Goal: Task Accomplishment & Management: Use online tool/utility

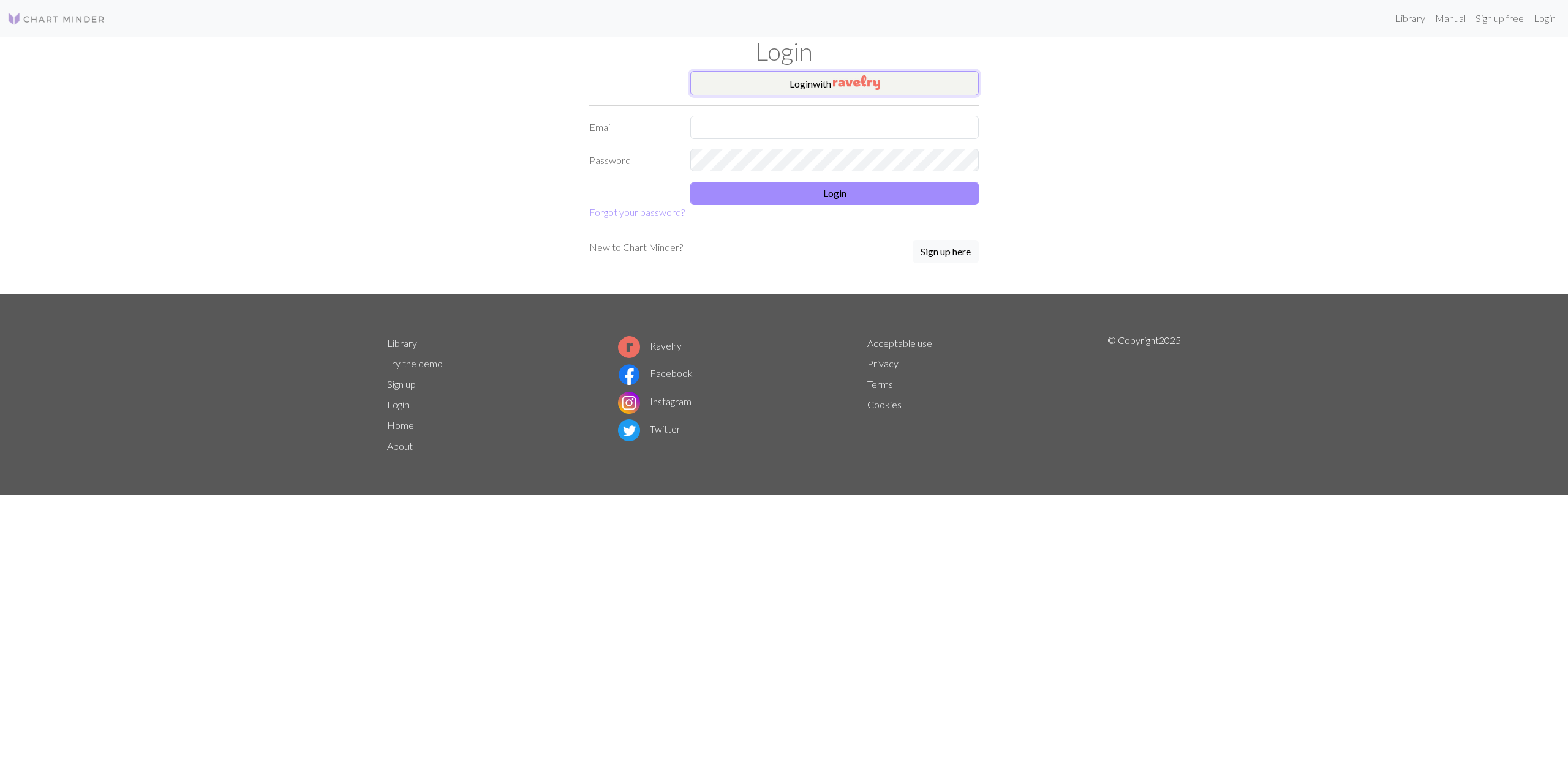
click at [863, 85] on img "button" at bounding box center [856, 83] width 47 height 15
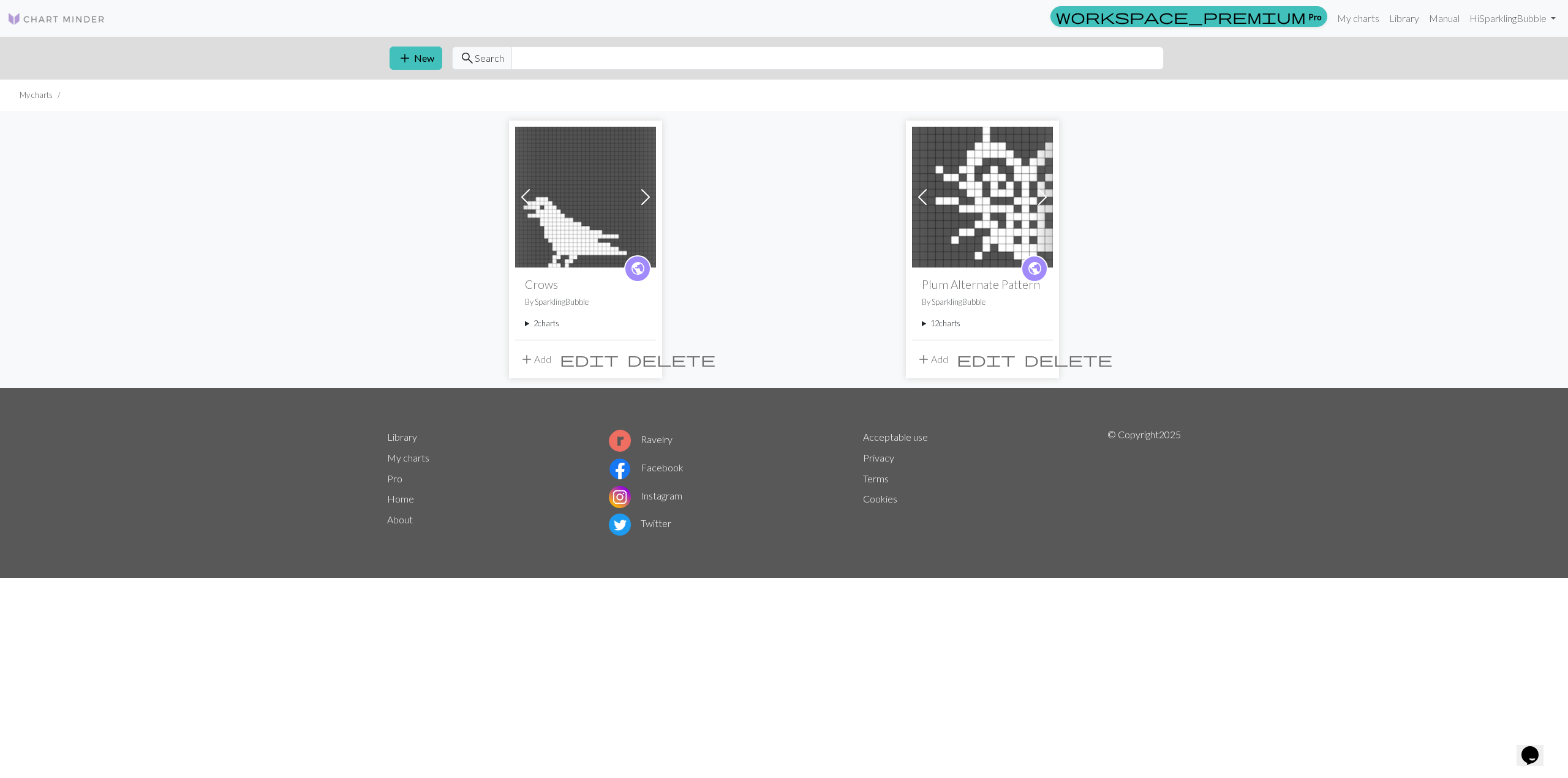
click at [562, 177] on img at bounding box center [586, 197] width 141 height 141
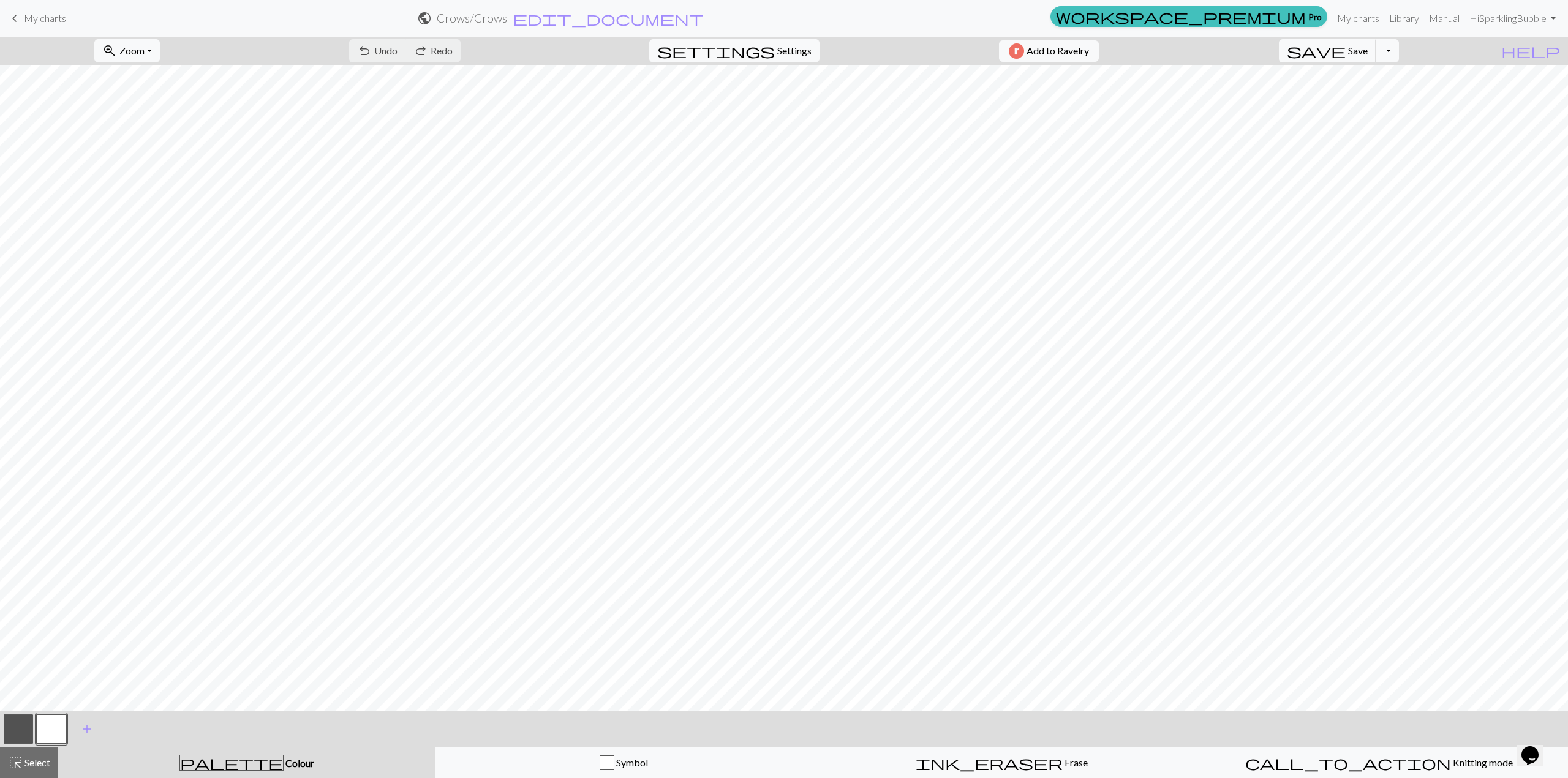
click at [37, 24] on span "My charts" at bounding box center [45, 18] width 42 height 12
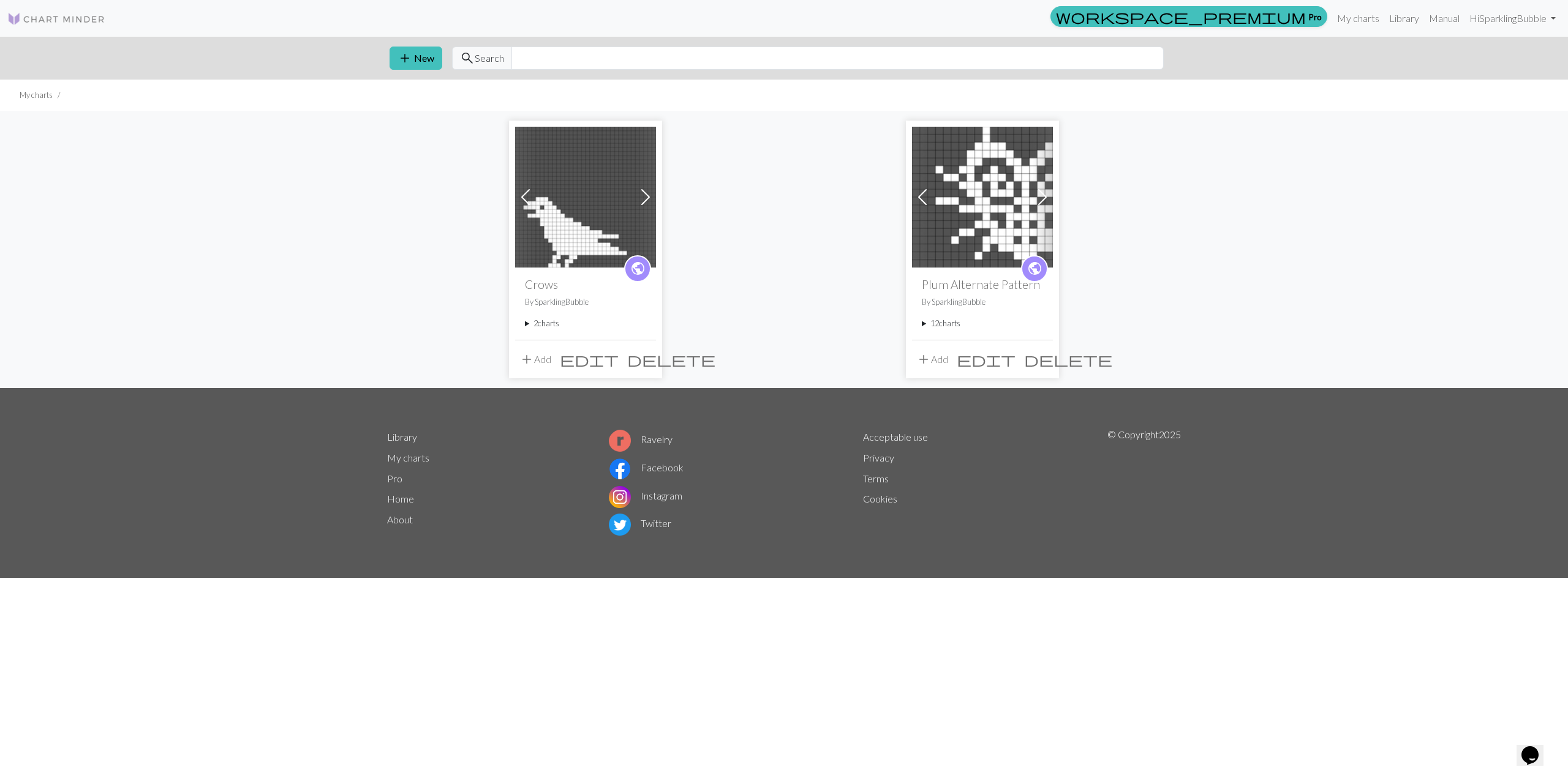
click at [647, 192] on span at bounding box center [645, 197] width 20 height 20
click at [526, 199] on span at bounding box center [525, 197] width 20 height 20
click at [642, 191] on span at bounding box center [645, 197] width 20 height 20
click at [587, 238] on img at bounding box center [586, 197] width 141 height 141
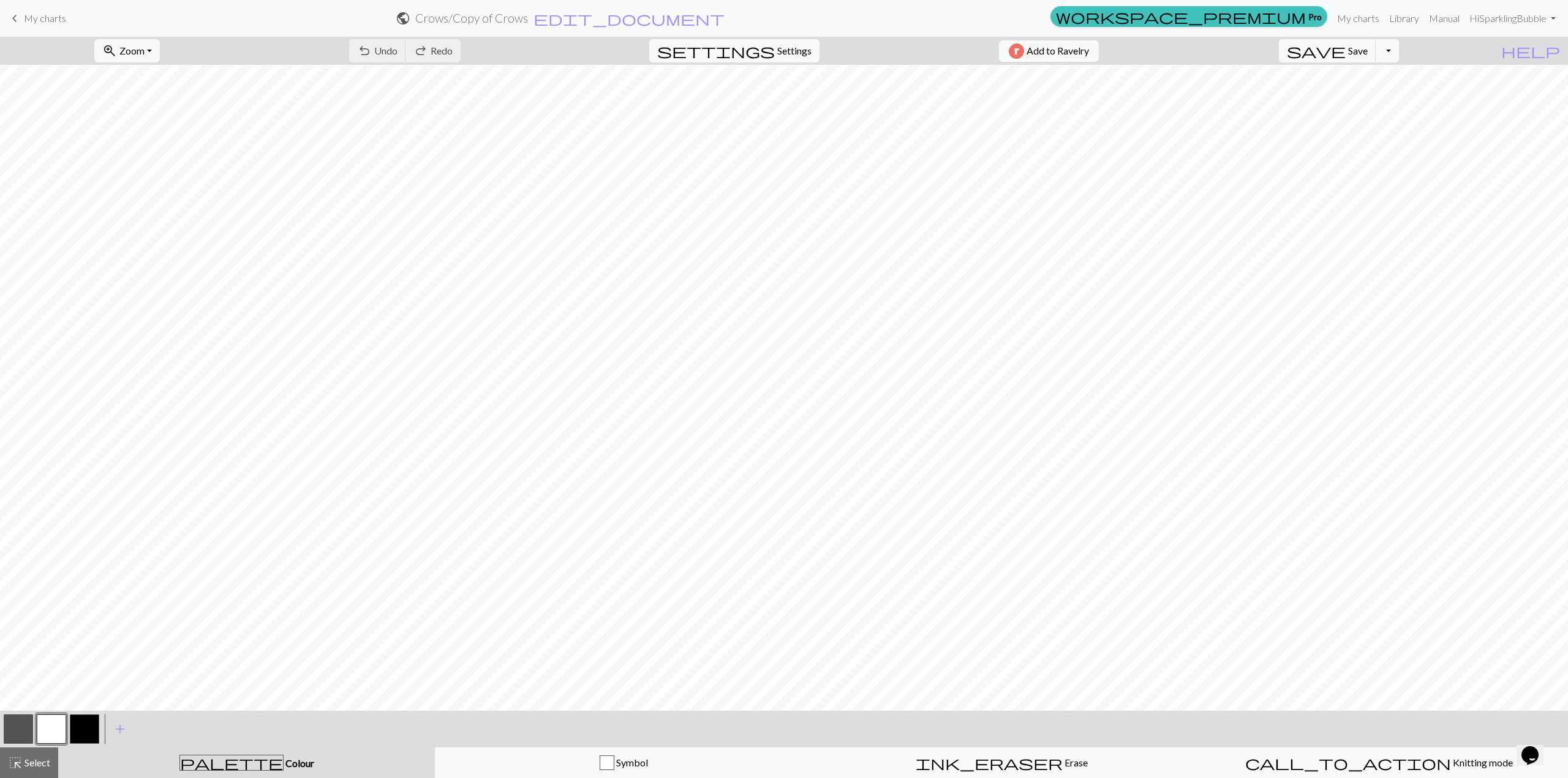
scroll to position [122, 0]
click at [160, 42] on button "zoom_in Zoom Zoom" at bounding box center [127, 51] width 66 height 23
click at [165, 79] on button "Fit all" at bounding box center [144, 77] width 97 height 20
click at [398, 52] on span "Undo" at bounding box center [386, 50] width 23 height 12
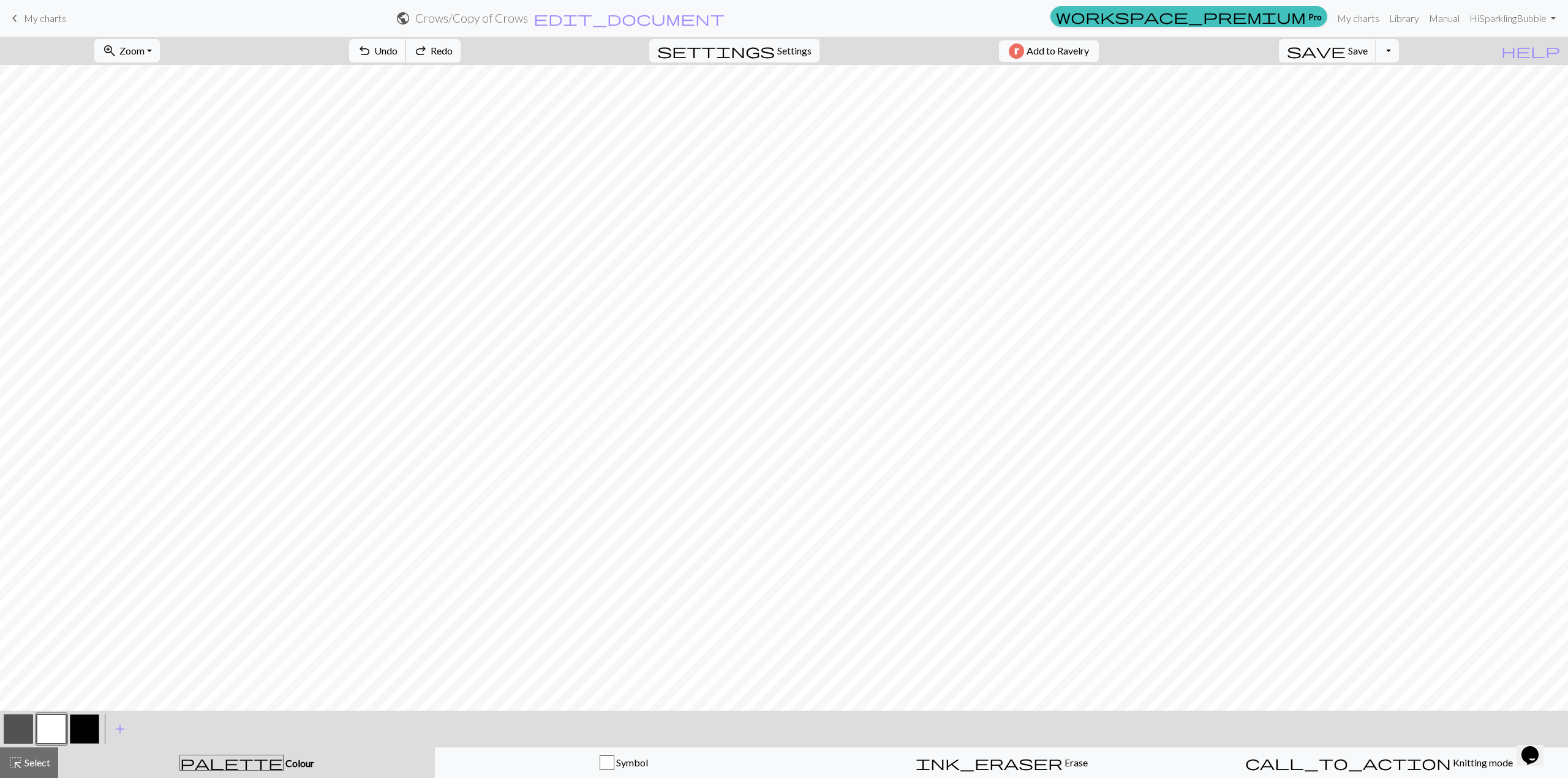
click at [398, 53] on span "Undo" at bounding box center [386, 50] width 23 height 12
click at [28, 728] on button "button" at bounding box center [18, 729] width 29 height 29
click at [60, 730] on button "button" at bounding box center [51, 729] width 29 height 29
click at [795, 50] on span "Settings" at bounding box center [794, 51] width 34 height 15
select select "aran"
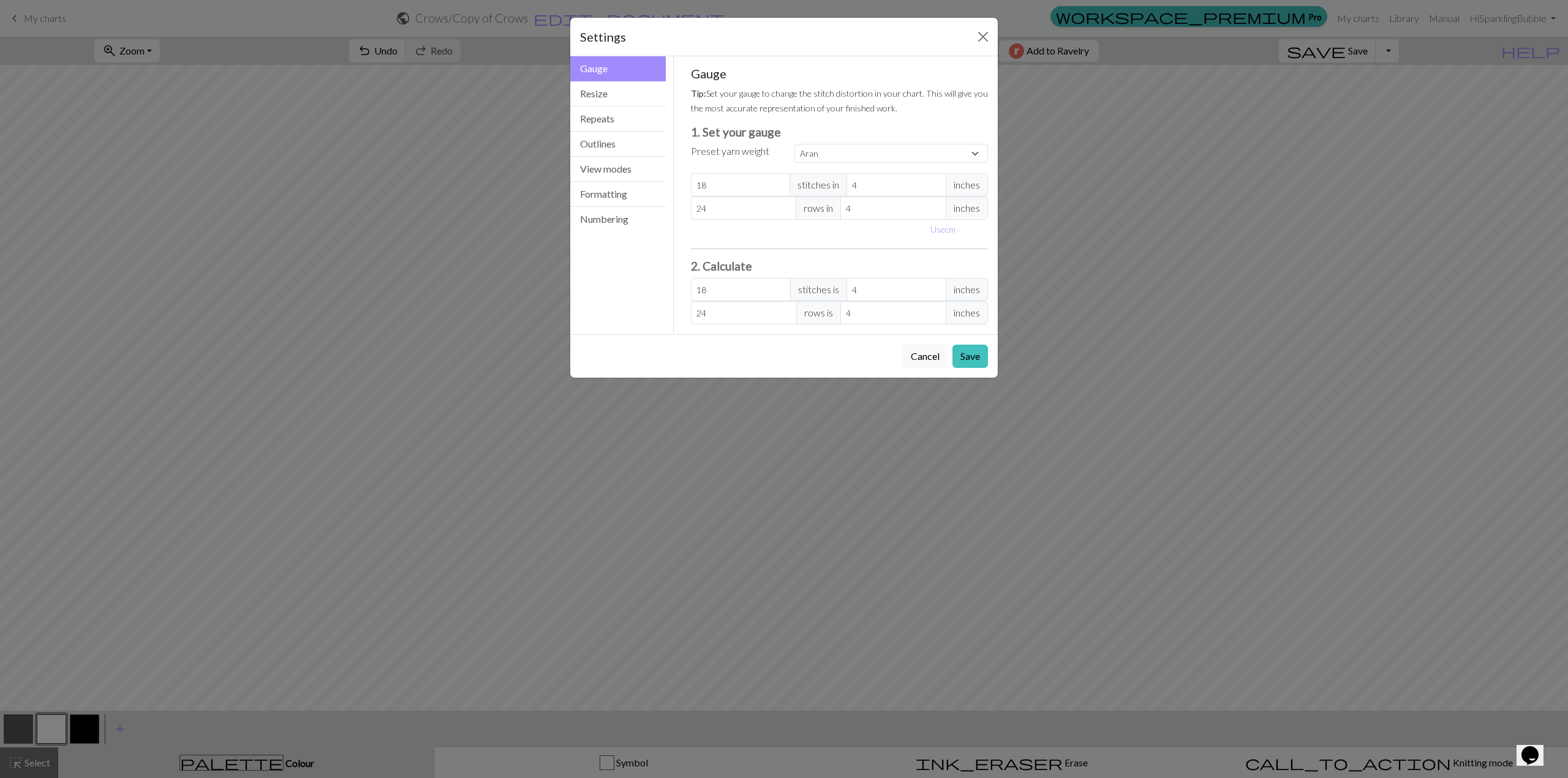
click at [1321, 192] on div "Settings Gauge Gauge Resize Repeats Outlines View modes Formatting Numbering Ga…" at bounding box center [784, 389] width 1568 height 778
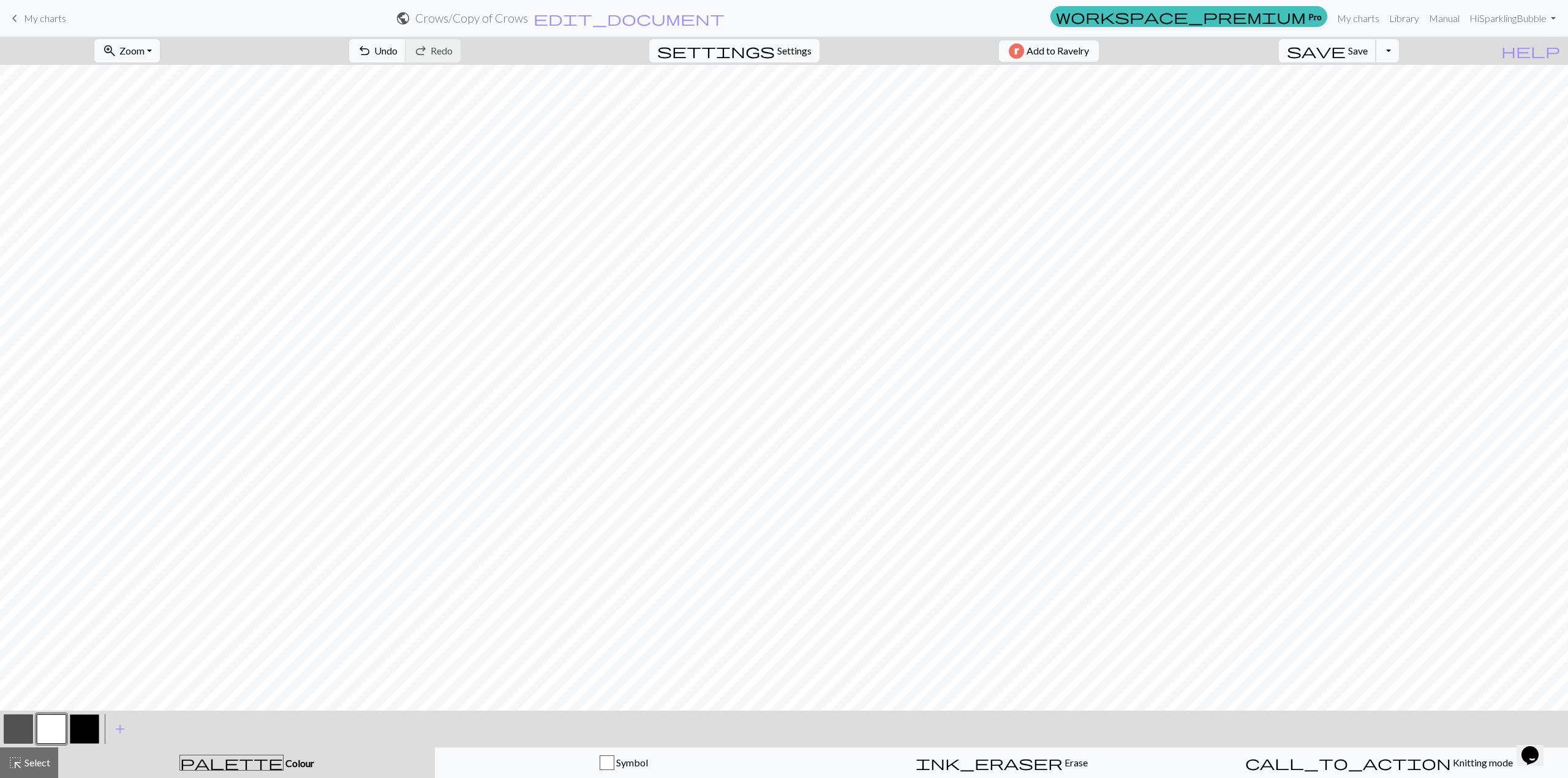
click at [1345, 47] on span "save" at bounding box center [1316, 51] width 59 height 17
click at [765, 41] on div "Chart saved" at bounding box center [784, 24] width 72 height 48
click at [768, 59] on button "settings Settings" at bounding box center [734, 51] width 170 height 23
select select "aran"
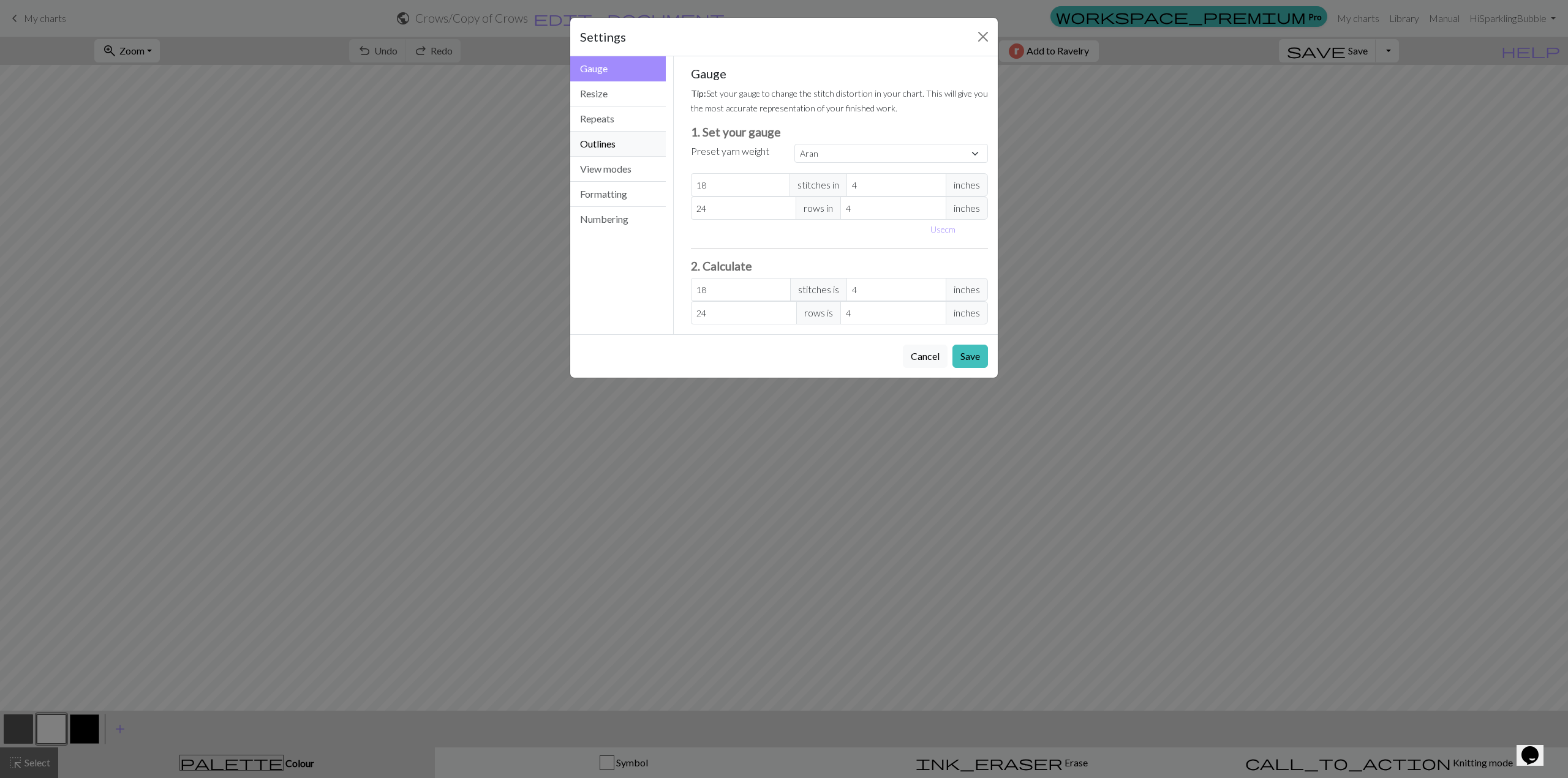
click at [618, 139] on button "Outlines" at bounding box center [618, 144] width 96 height 25
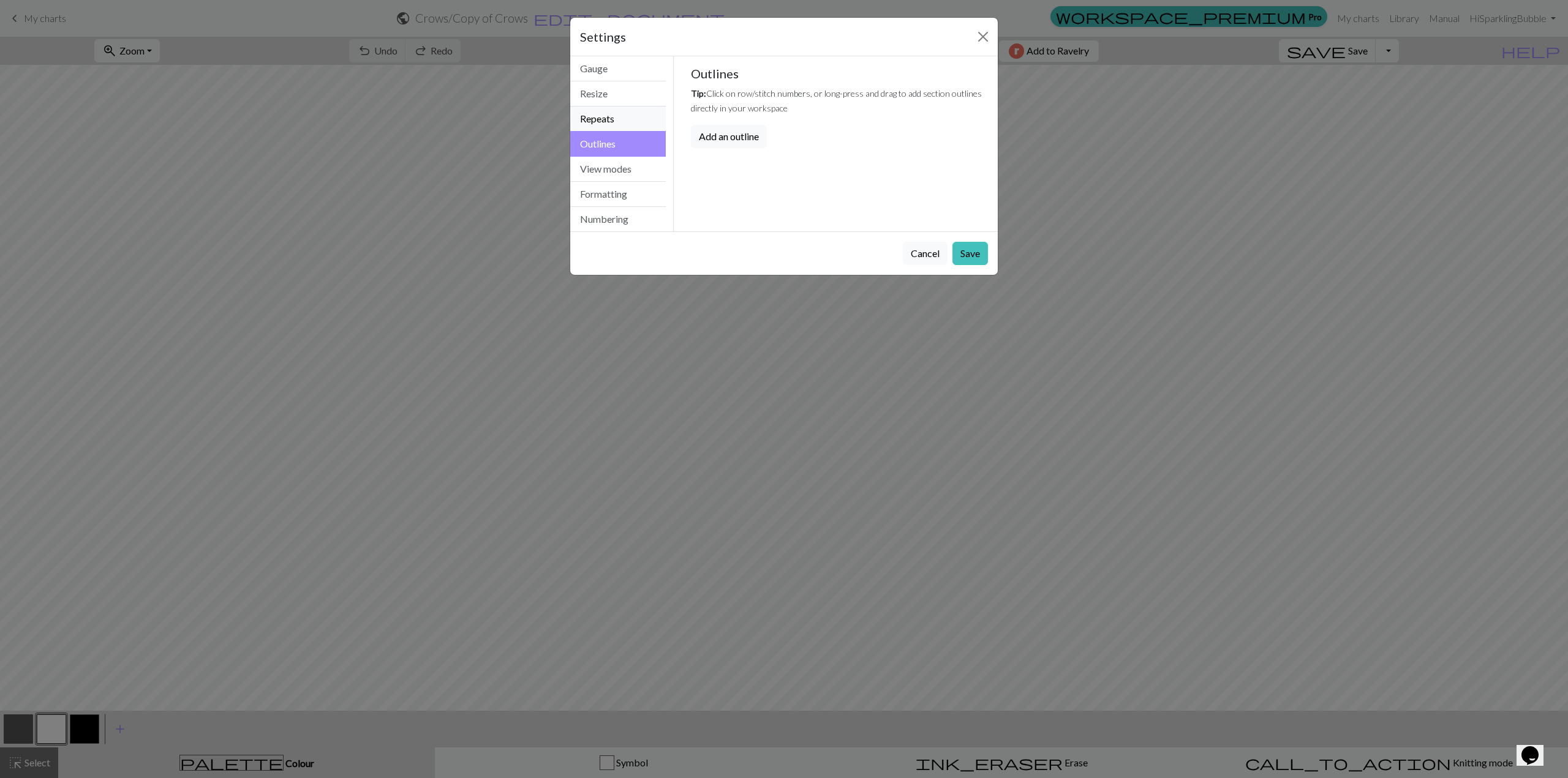
click at [609, 118] on button "Repeats" at bounding box center [618, 119] width 96 height 25
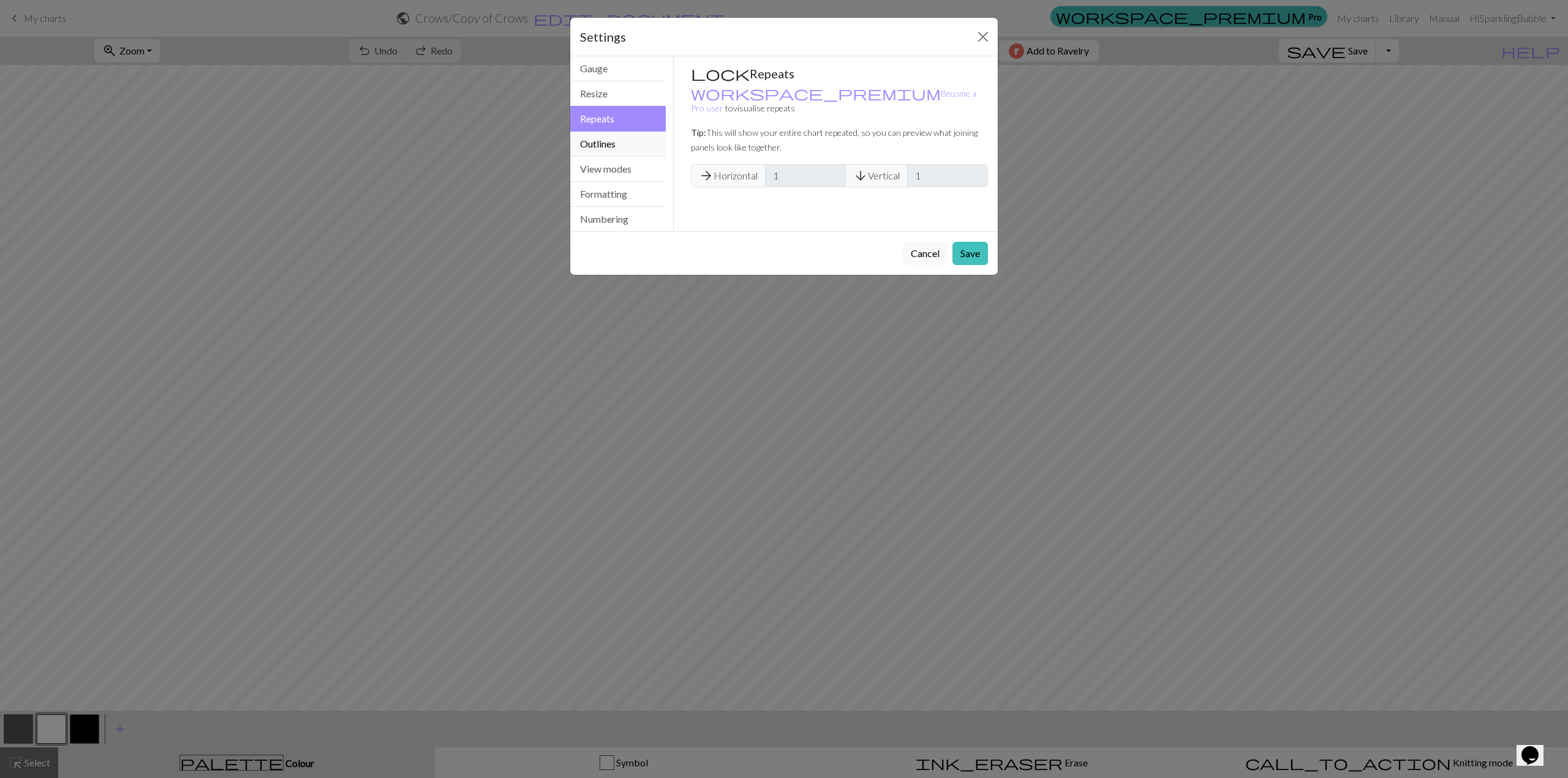
click at [598, 139] on button "Outlines" at bounding box center [618, 144] width 96 height 25
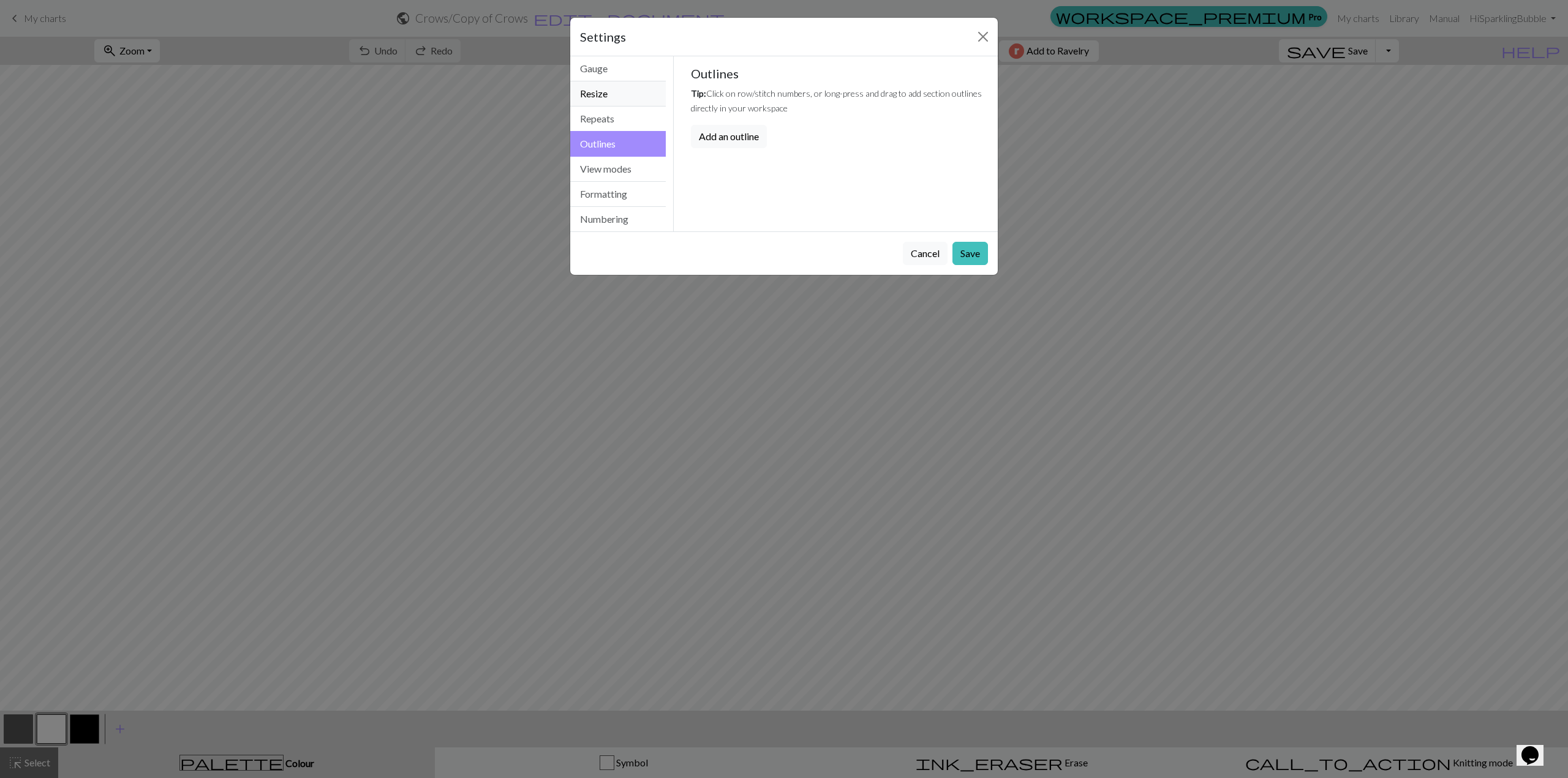
click at [611, 96] on button "Resize" at bounding box center [618, 94] width 96 height 25
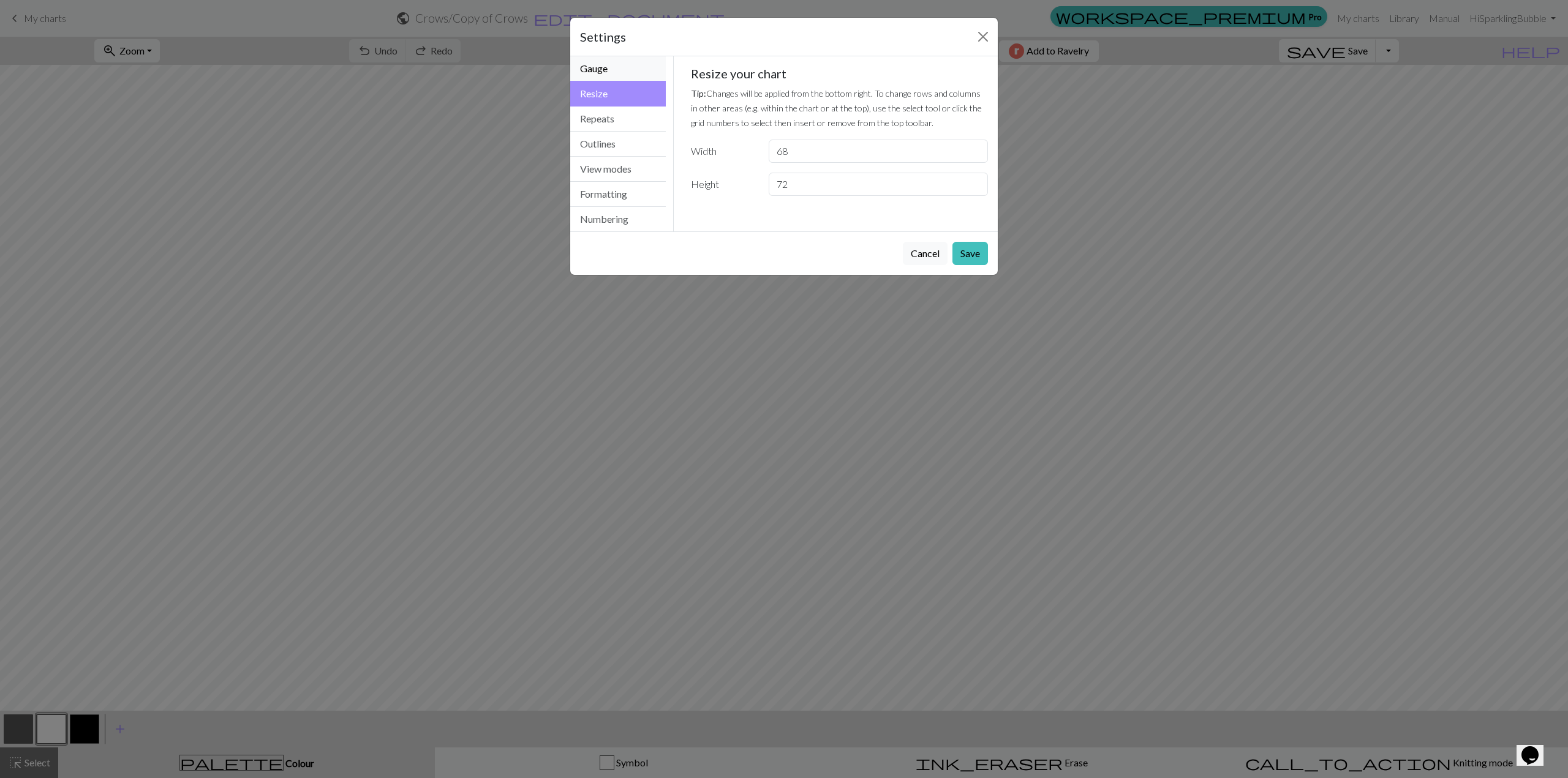
click at [612, 66] on button "Gauge" at bounding box center [618, 68] width 96 height 25
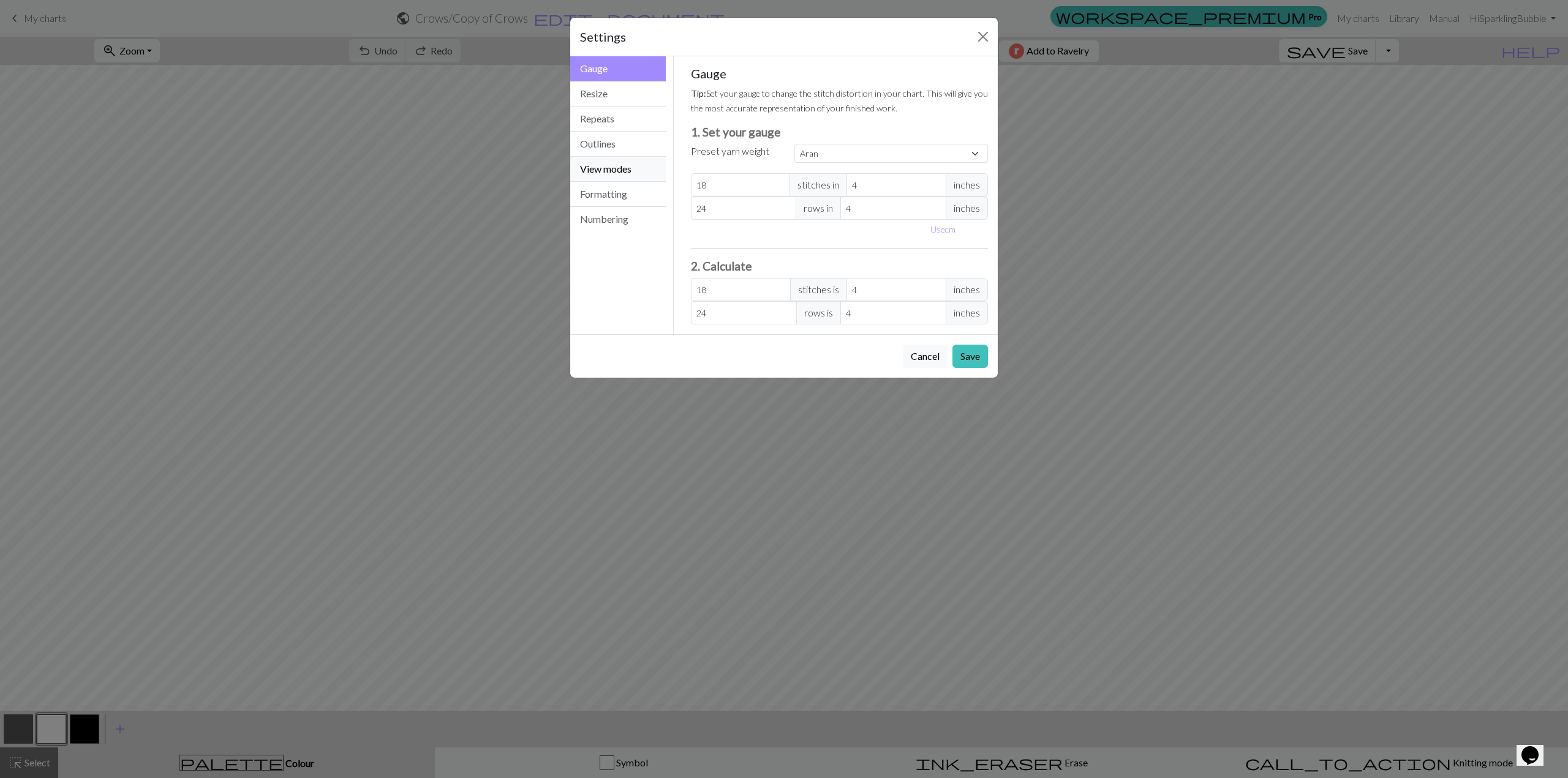
click at [595, 178] on button "View modes" at bounding box center [618, 169] width 96 height 25
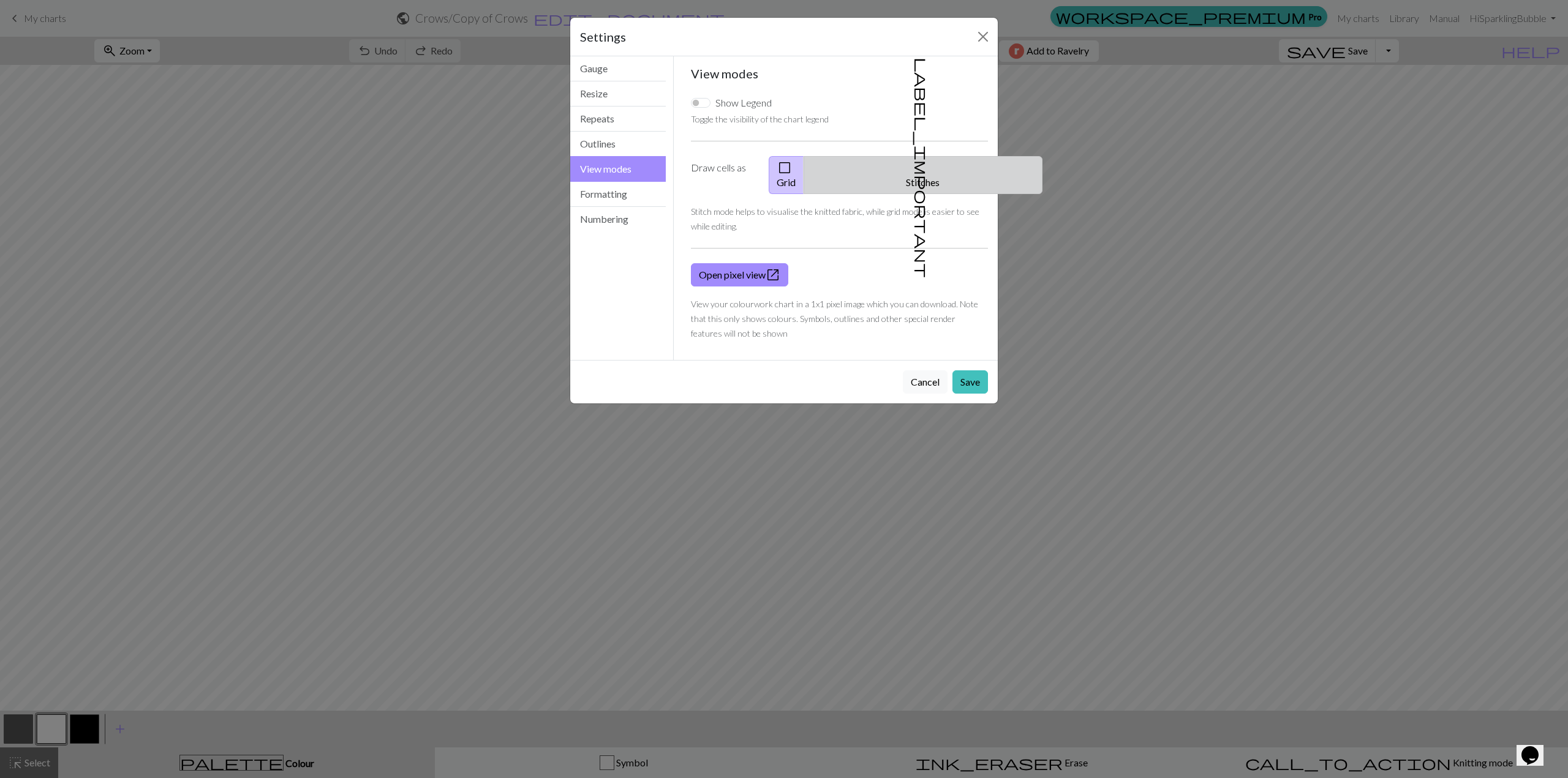
click at [950, 156] on button "label_important Stitches" at bounding box center [923, 176] width 239 height 38
click at [939, 169] on button "label_important Stitches" at bounding box center [923, 176] width 239 height 38
click at [929, 170] on button "label_important Stitches" at bounding box center [923, 176] width 239 height 38
click at [927, 171] on button "label_important Stitches" at bounding box center [923, 176] width 239 height 38
click at [982, 33] on button "Close" at bounding box center [982, 36] width 20 height 20
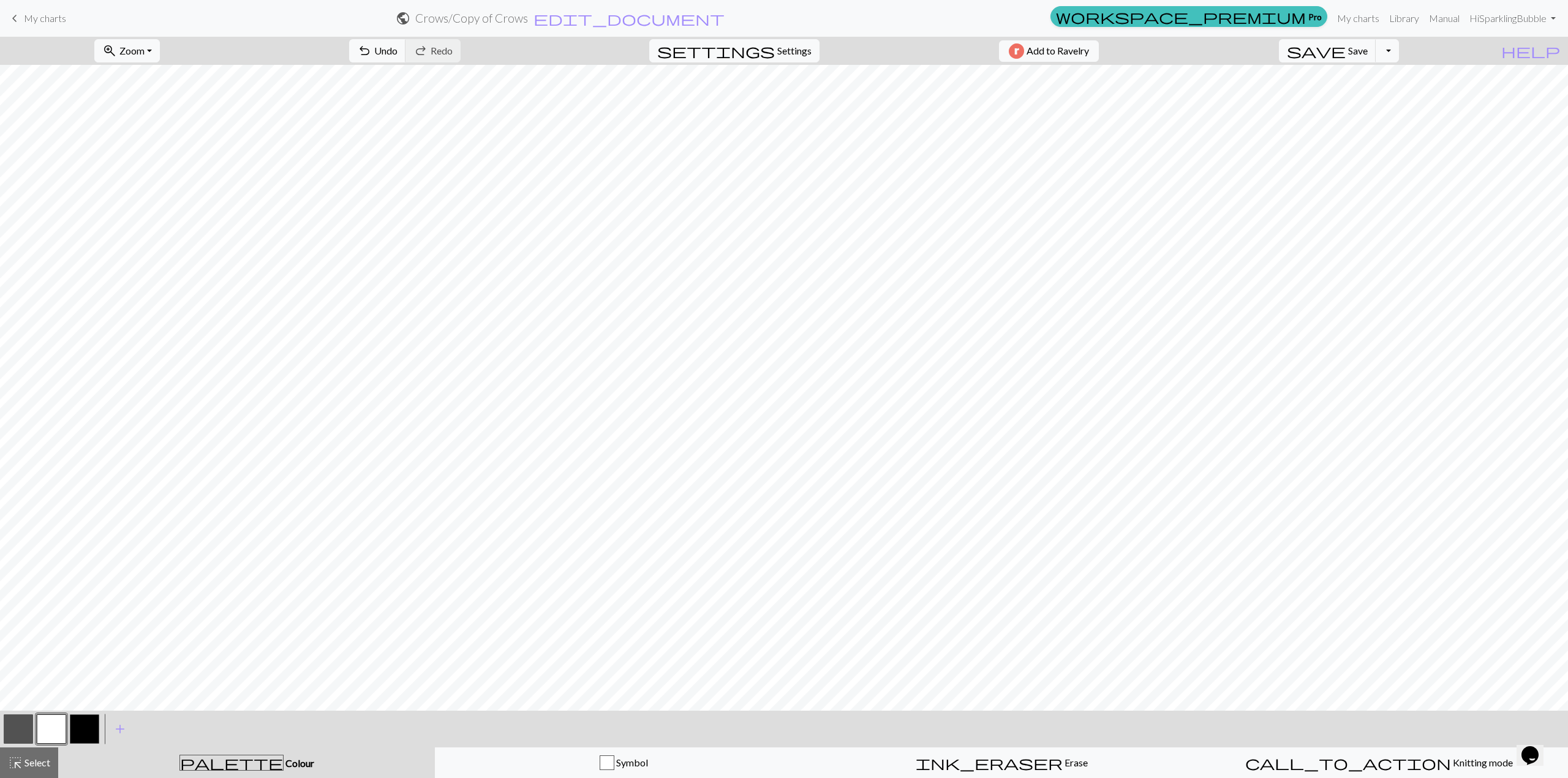
click at [18, 732] on button "button" at bounding box center [18, 729] width 29 height 29
click at [55, 731] on button "button" at bounding box center [51, 729] width 29 height 29
click at [24, 734] on button "button" at bounding box center [18, 729] width 29 height 29
click at [51, 729] on button "button" at bounding box center [51, 729] width 29 height 29
click at [10, 733] on button "button" at bounding box center [18, 729] width 29 height 29
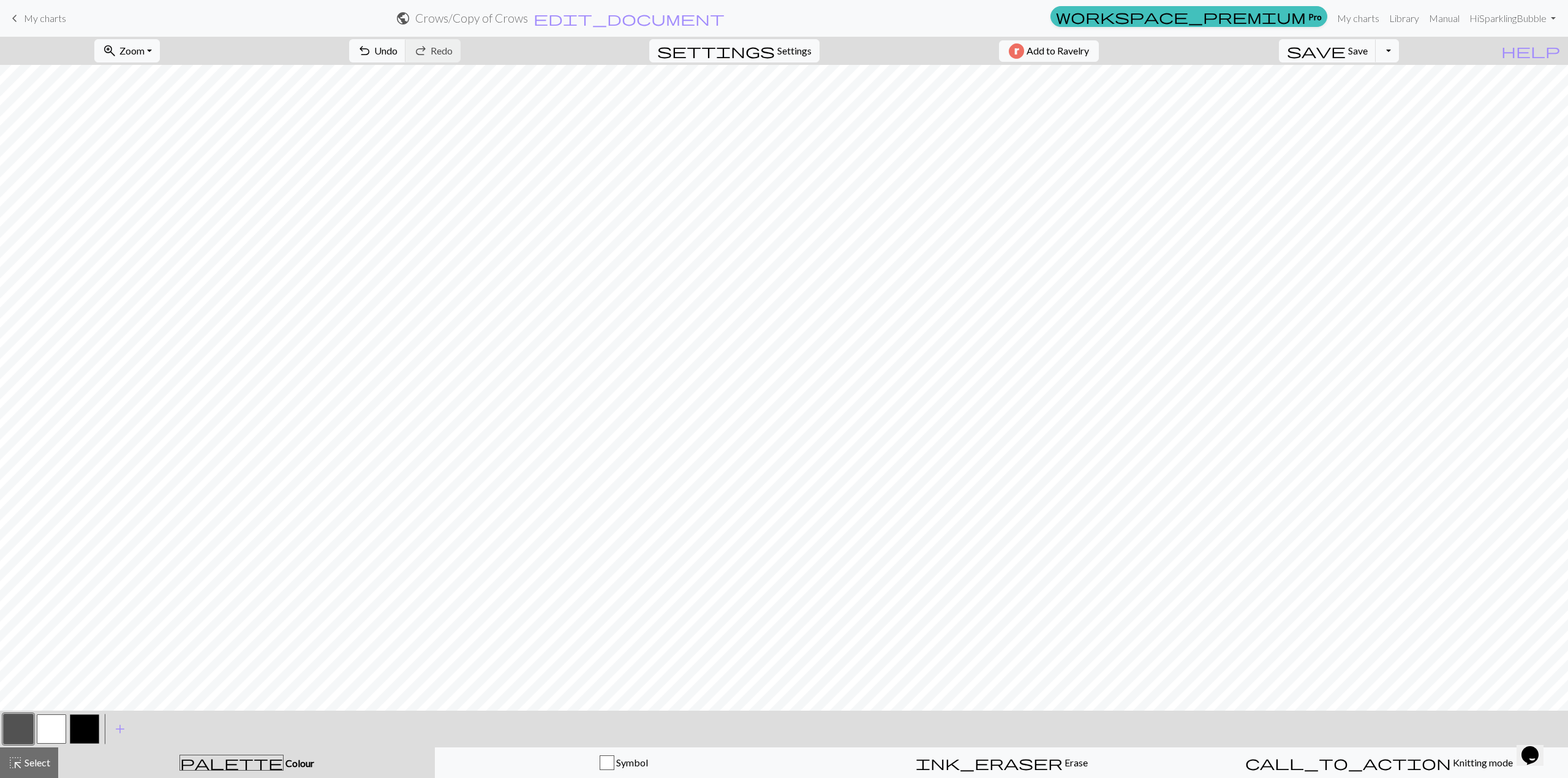
click at [39, 723] on button "button" at bounding box center [51, 729] width 29 height 29
click at [57, 728] on button "button" at bounding box center [51, 729] width 29 height 29
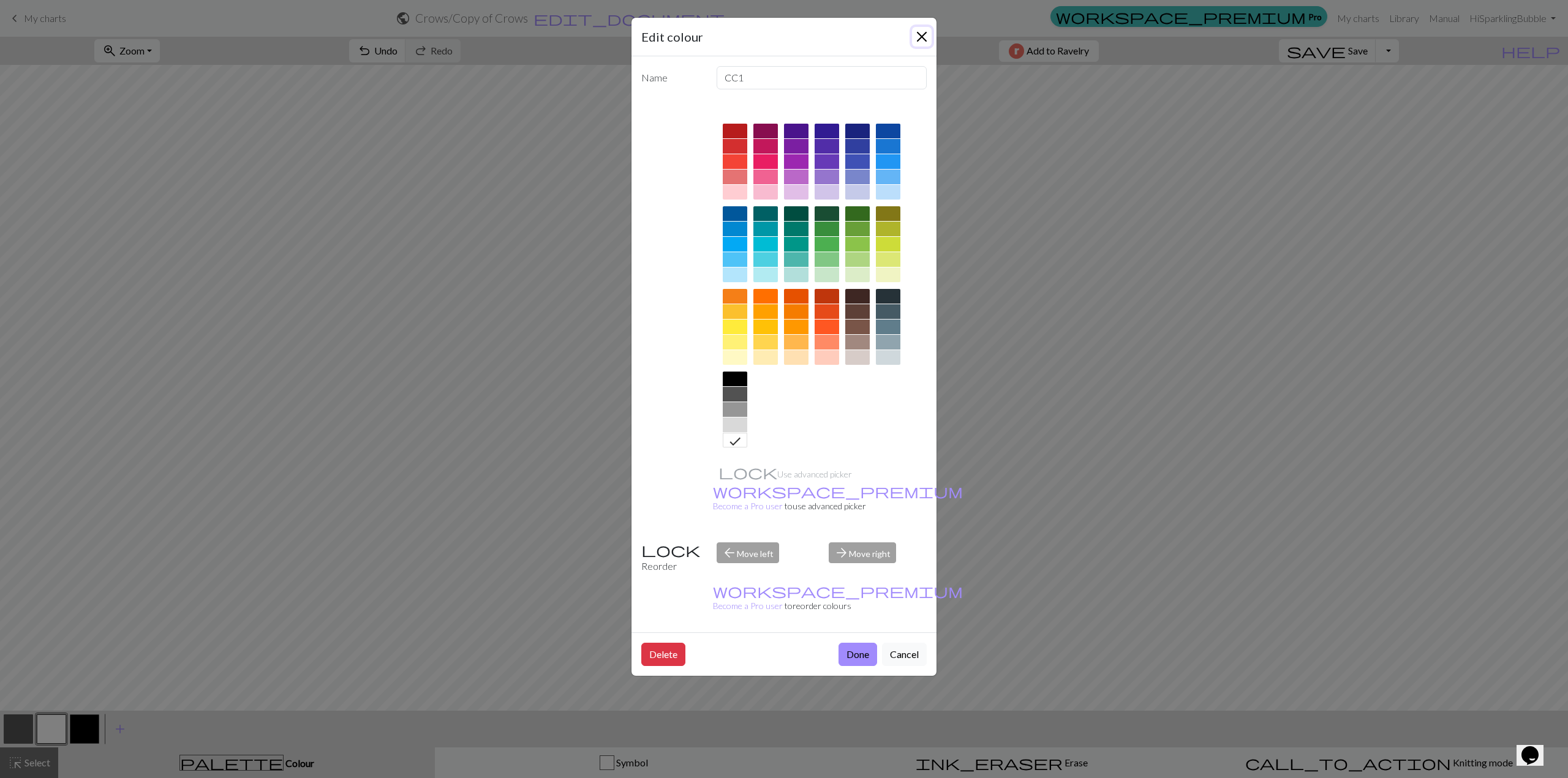
drag, startPoint x: 926, startPoint y: 38, endPoint x: 920, endPoint y: 53, distance: 16.2
click at [926, 39] on button "Close" at bounding box center [922, 36] width 20 height 20
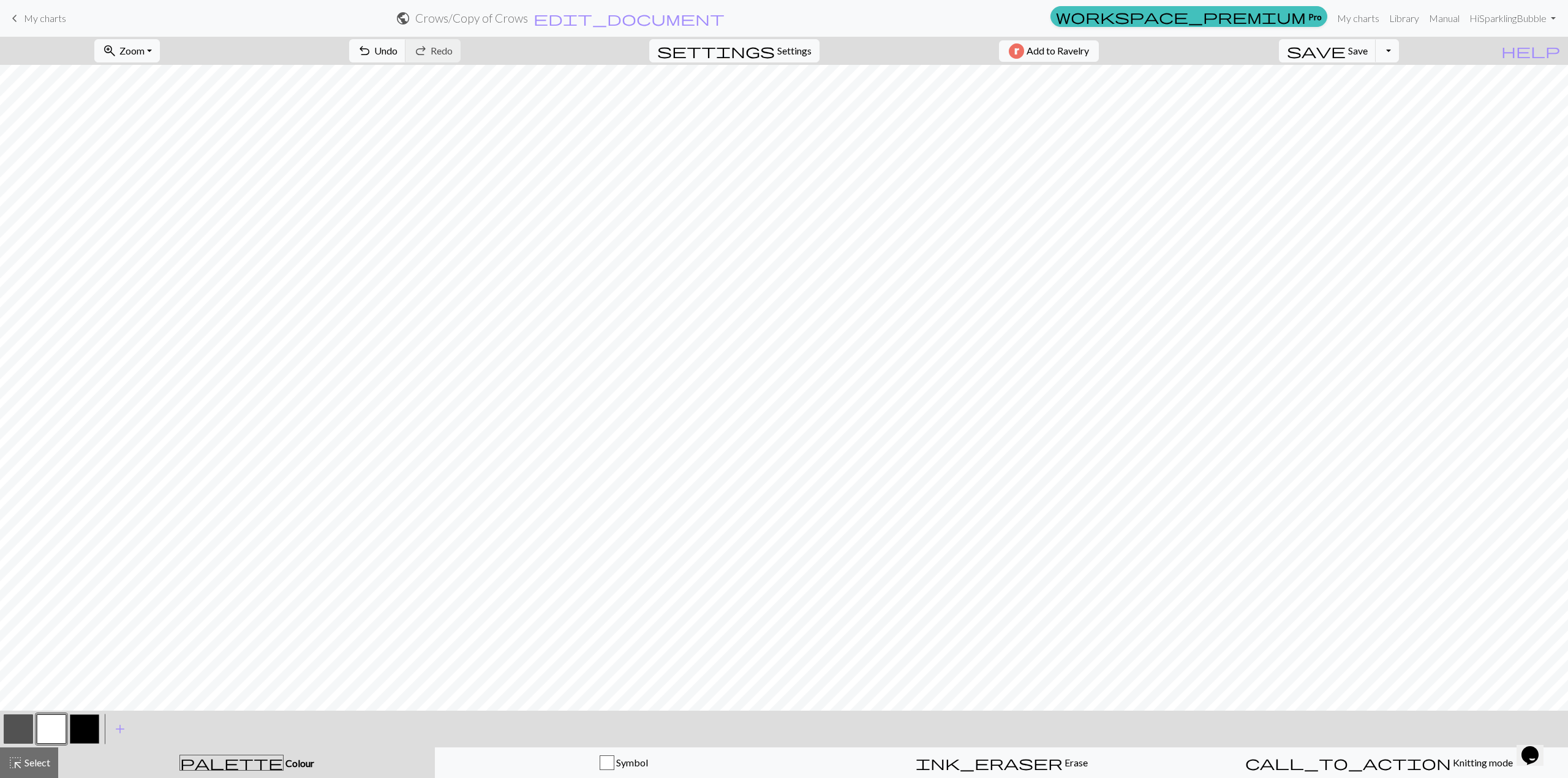
click at [15, 730] on button "button" at bounding box center [18, 729] width 29 height 29
click at [58, 729] on button "button" at bounding box center [51, 729] width 29 height 29
click at [14, 733] on button "button" at bounding box center [18, 729] width 29 height 29
click at [53, 725] on button "button" at bounding box center [51, 729] width 29 height 29
drag, startPoint x: 10, startPoint y: 724, endPoint x: 16, endPoint y: 714, distance: 11.7
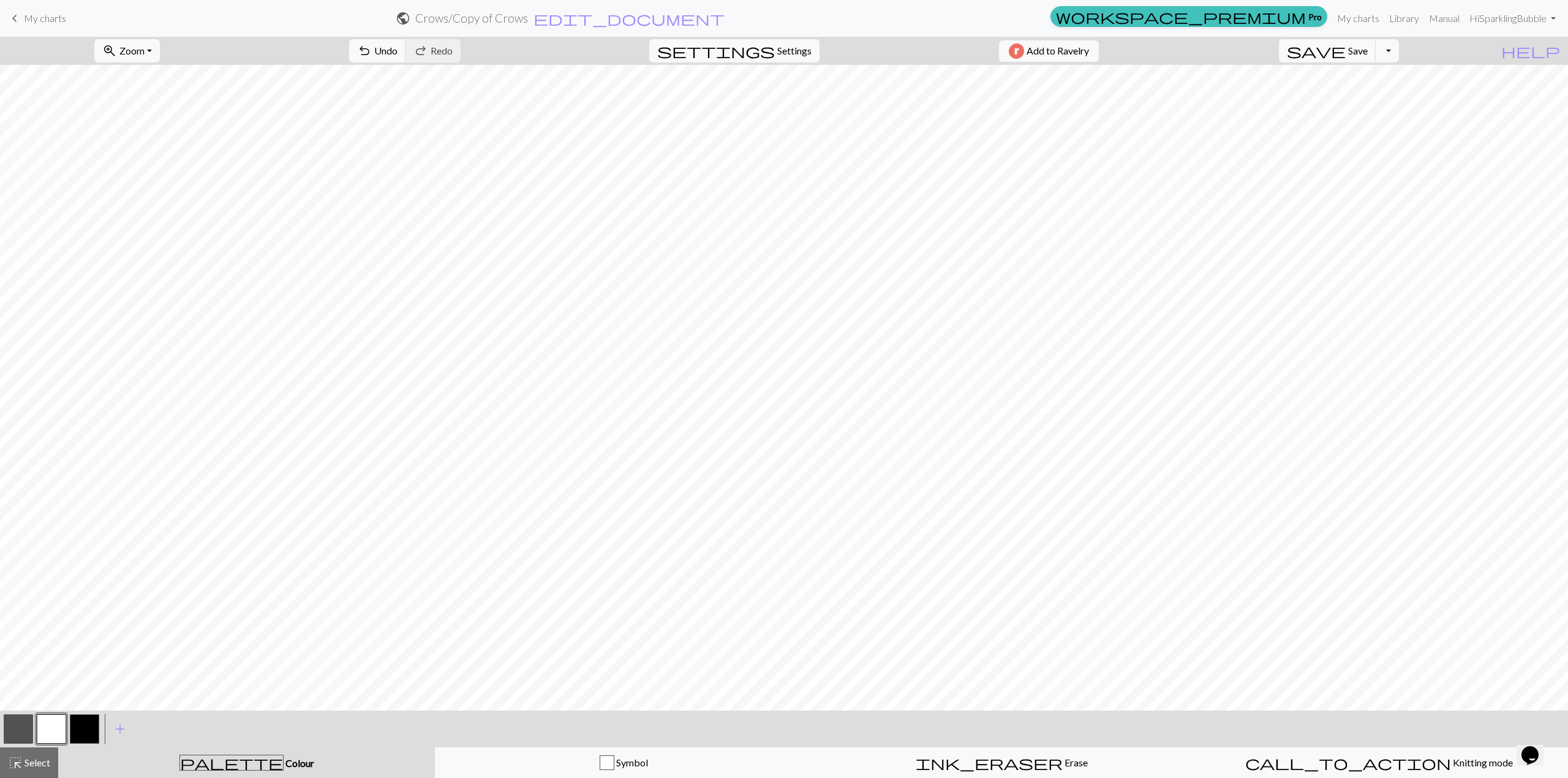
click at [9, 723] on button "button" at bounding box center [18, 729] width 29 height 29
click at [51, 733] on button "button" at bounding box center [51, 729] width 29 height 29
click at [398, 52] on span "Undo" at bounding box center [386, 50] width 23 height 12
click at [23, 731] on button "button" at bounding box center [18, 729] width 29 height 29
click at [15, 734] on button "button" at bounding box center [18, 729] width 29 height 29
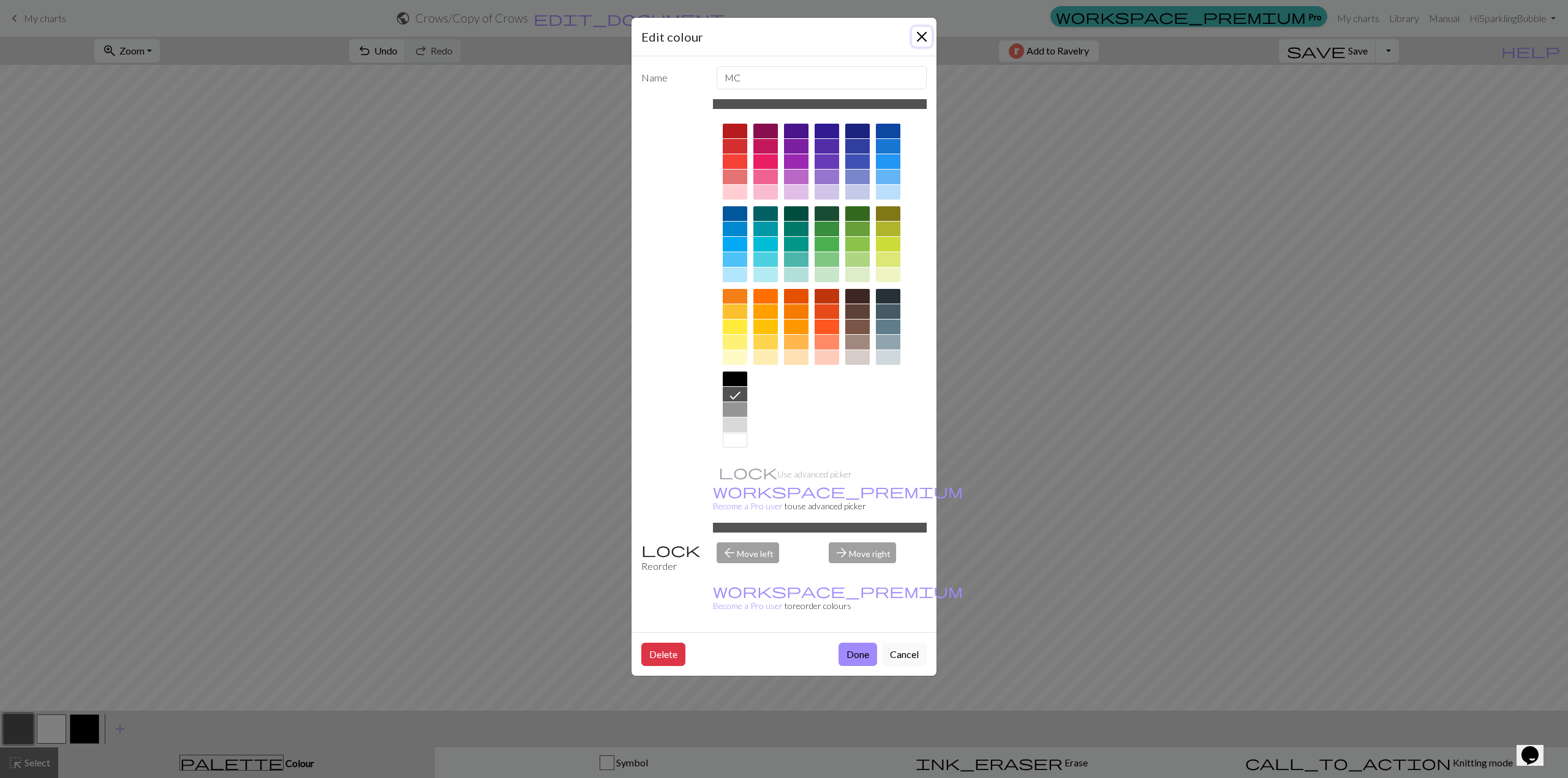
click at [924, 29] on button "Close" at bounding box center [922, 36] width 20 height 20
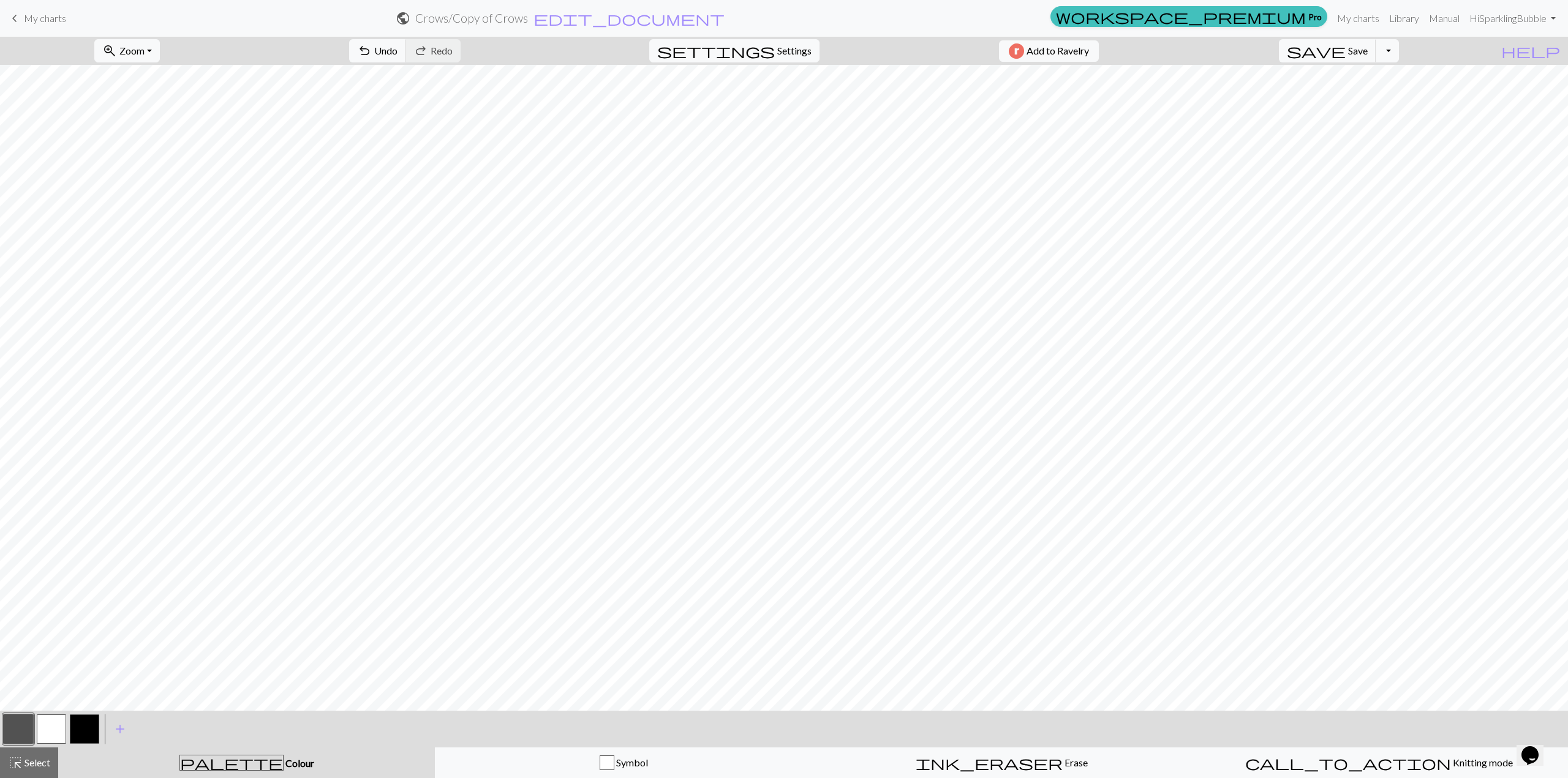
click at [56, 733] on button "button" at bounding box center [51, 729] width 29 height 29
click at [1368, 50] on span "Save" at bounding box center [1358, 50] width 20 height 12
